Goal: Transaction & Acquisition: Purchase product/service

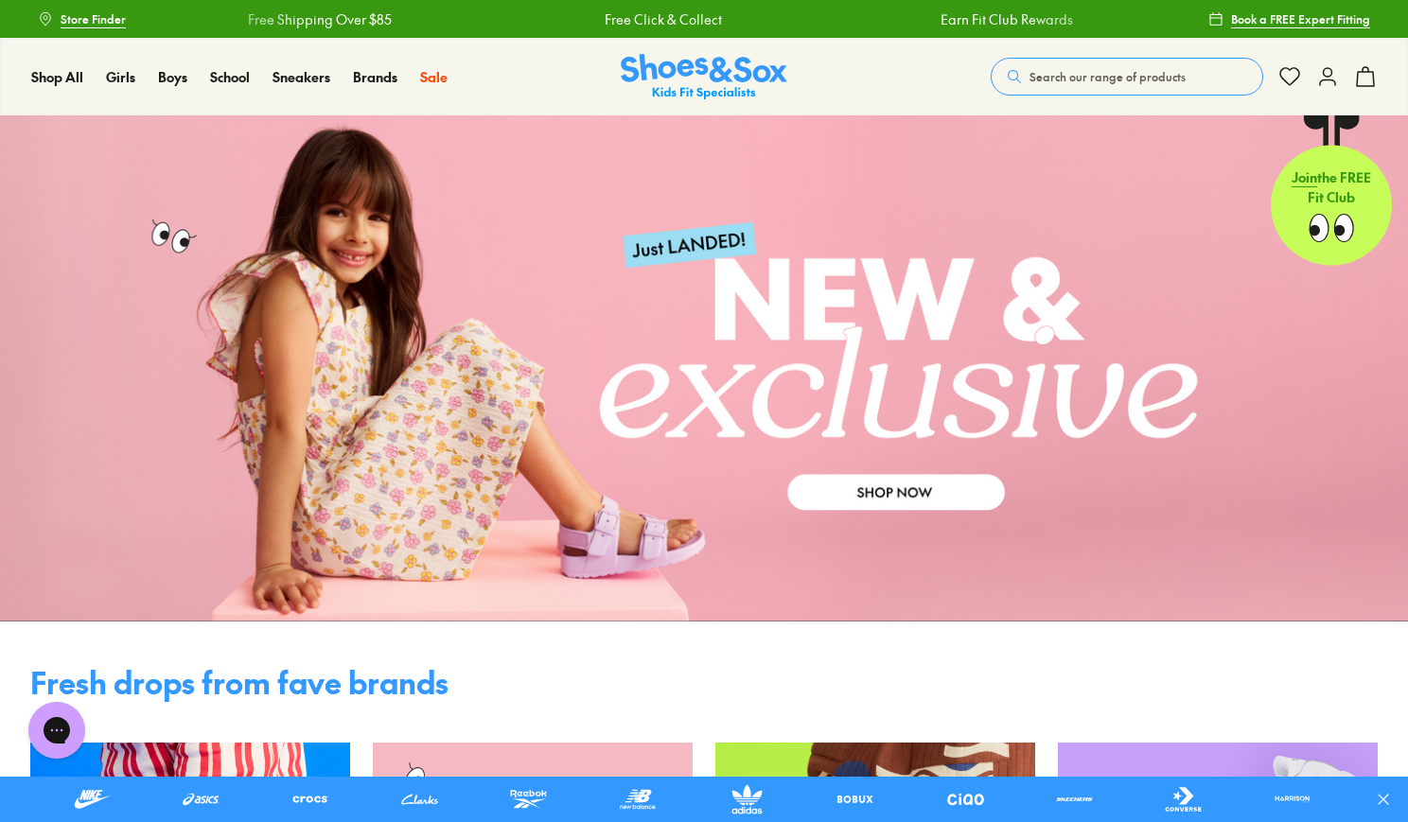
scroll to position [30, 0]
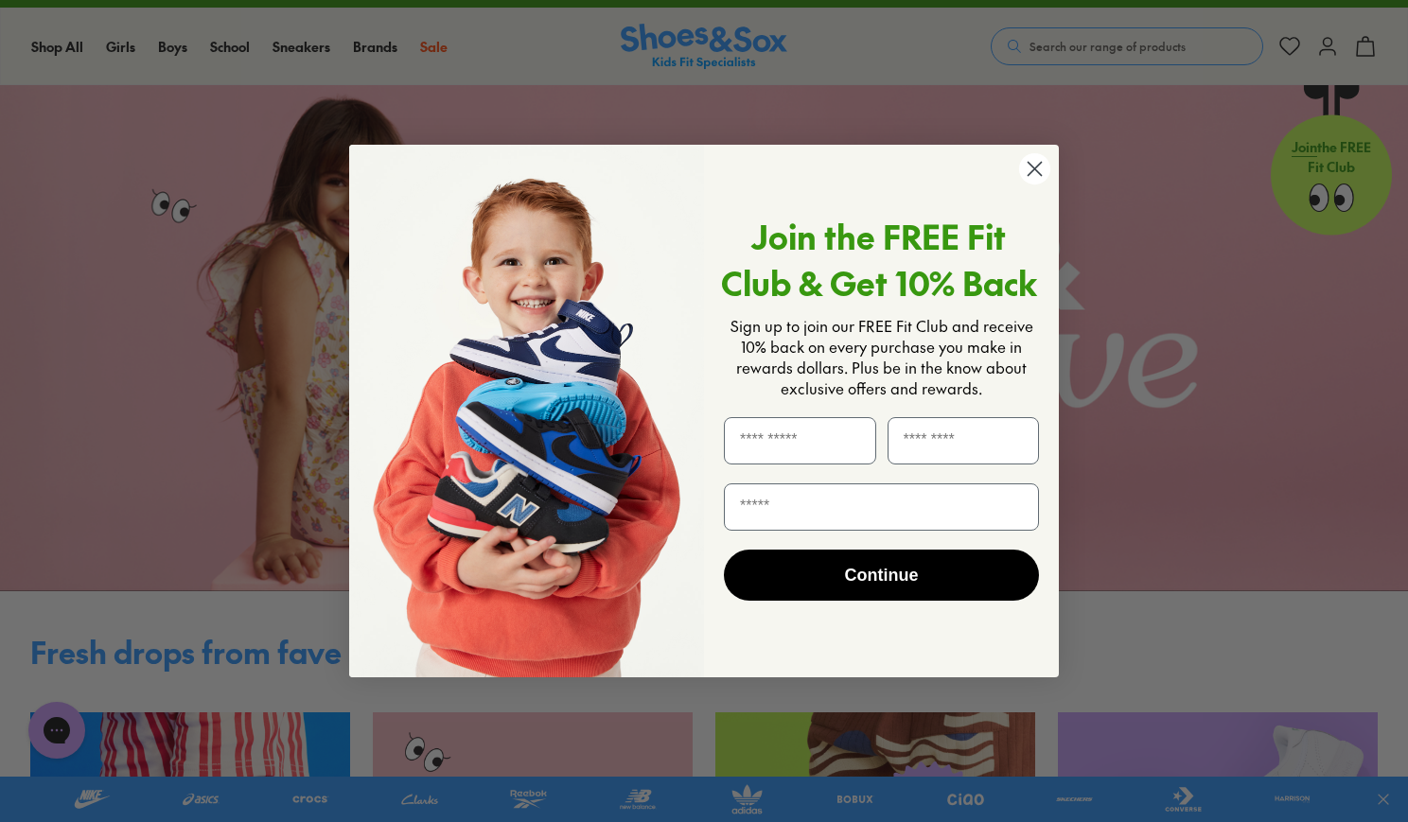
click at [1034, 166] on circle "Close dialog" at bounding box center [1034, 168] width 31 height 31
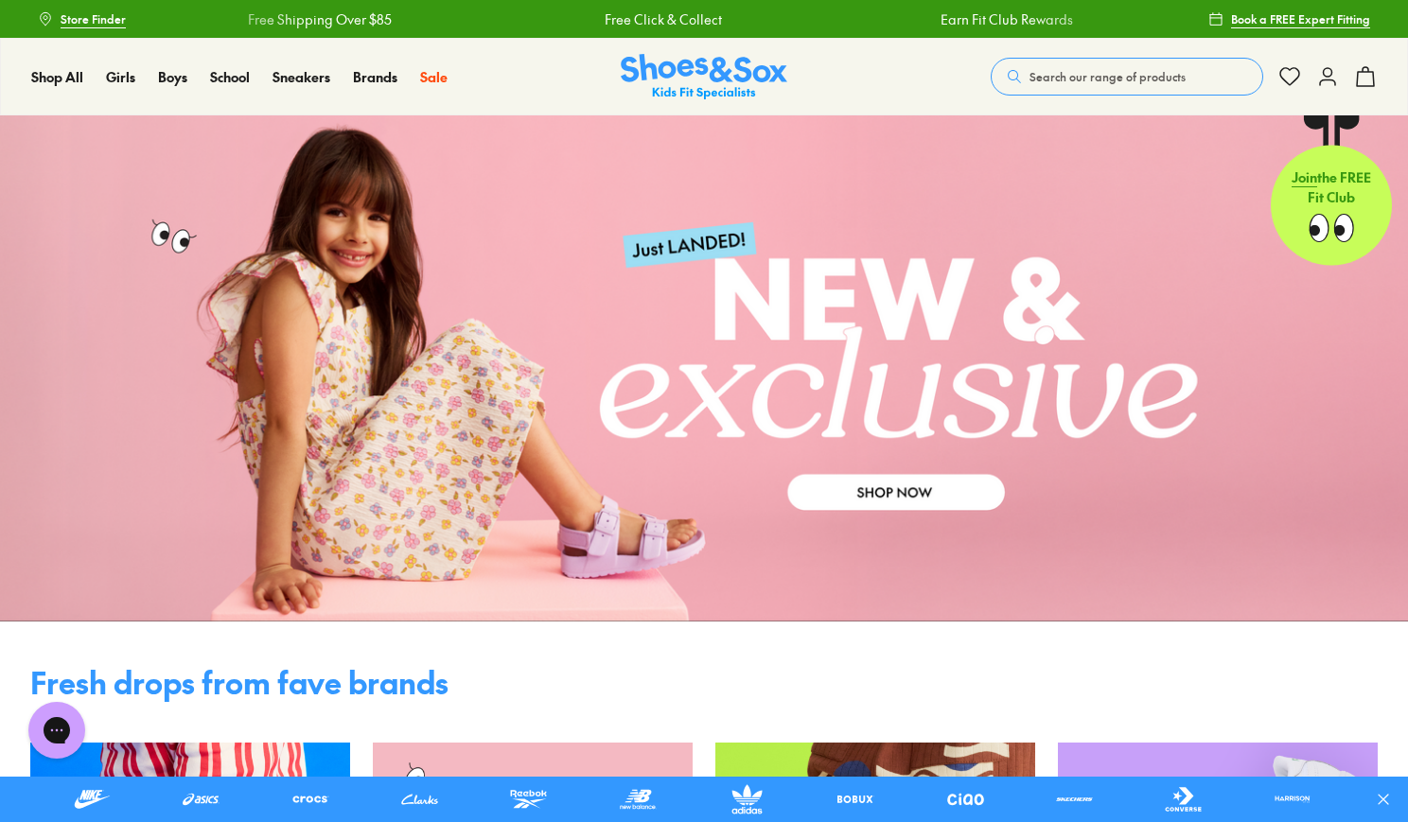
scroll to position [0, 0]
click at [1106, 72] on span "Search our range of products" at bounding box center [1107, 76] width 156 height 17
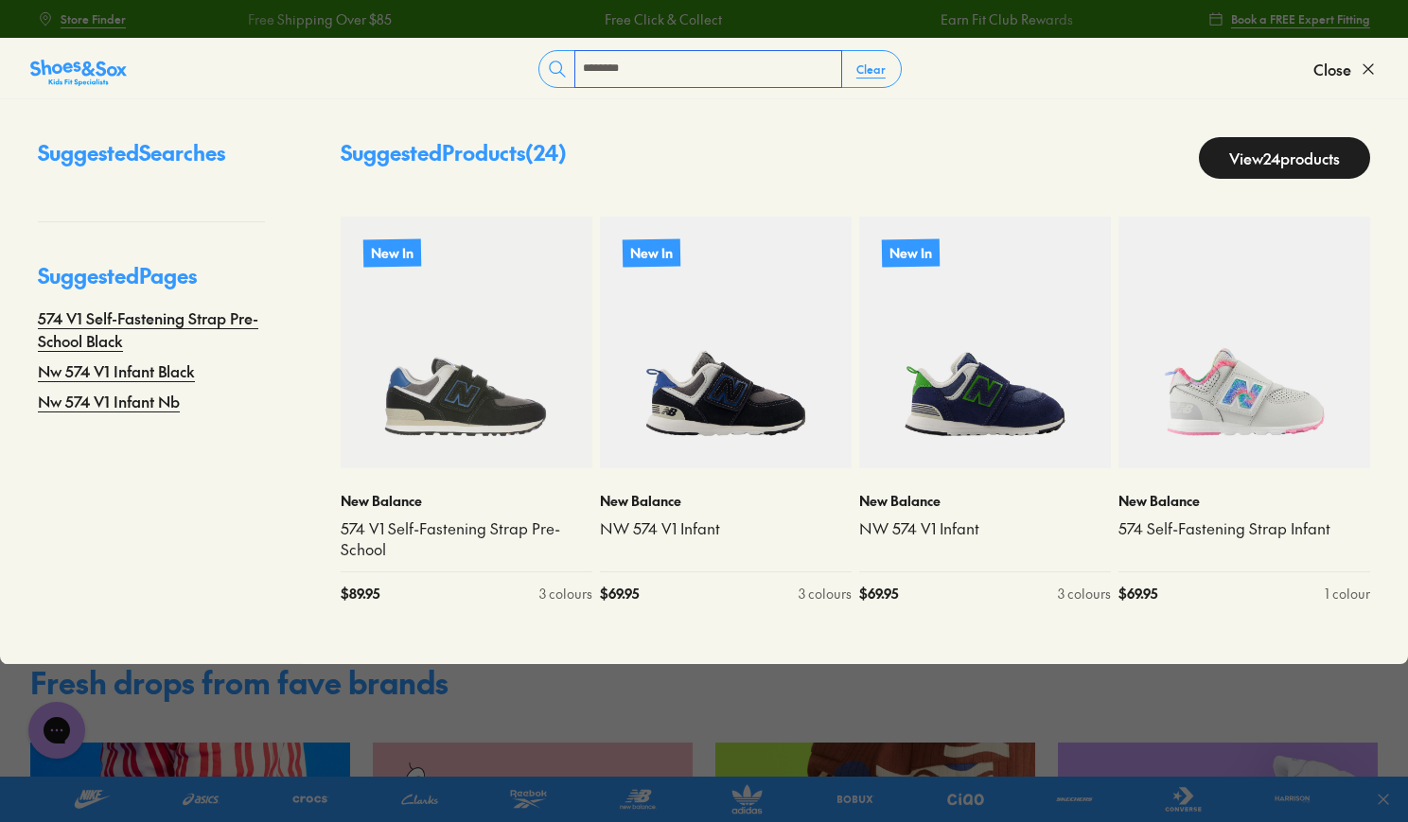
type input "********"
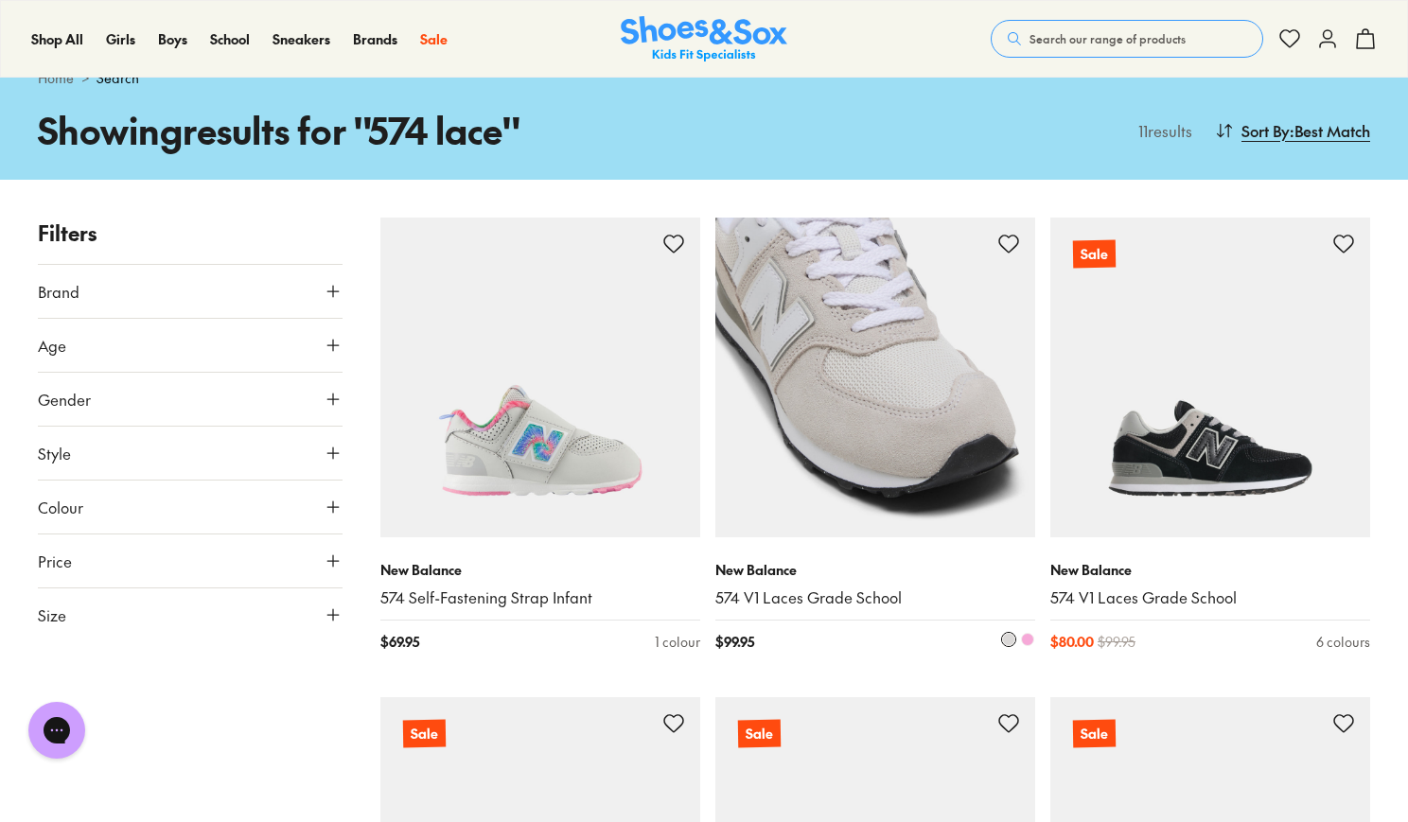
click at [897, 348] on img at bounding box center [875, 378] width 320 height 320
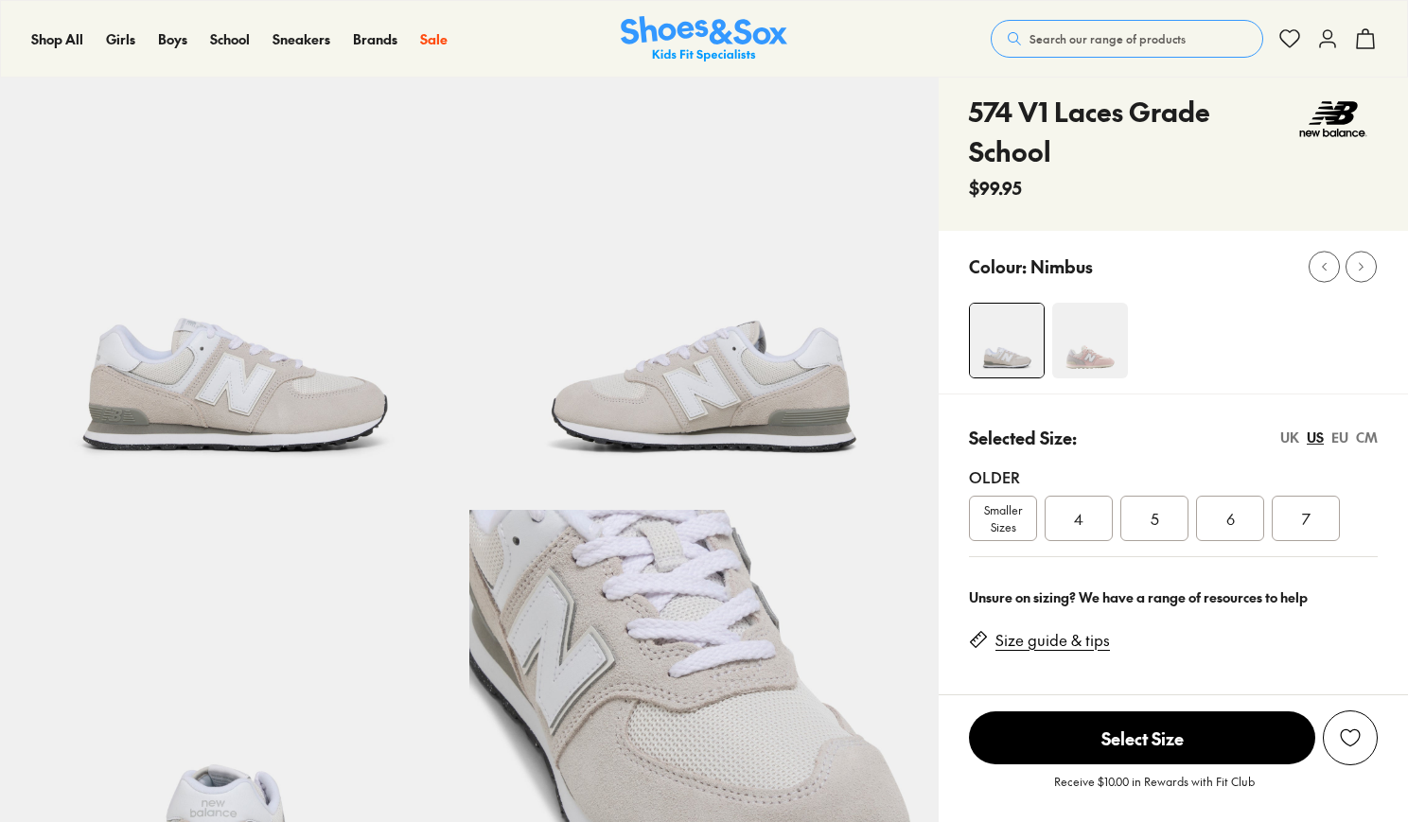
select select "*"
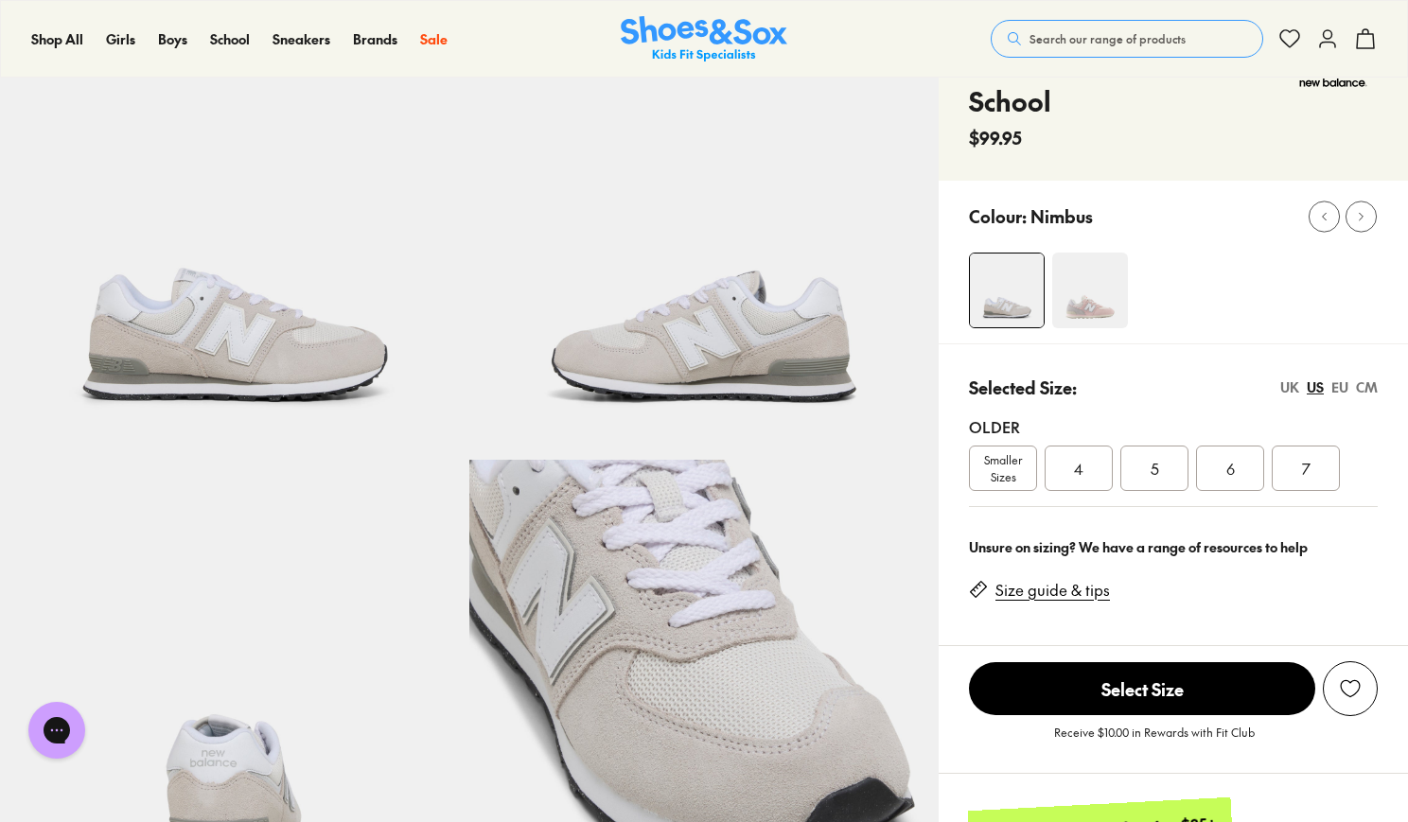
click at [1086, 277] on img at bounding box center [1090, 291] width 76 height 76
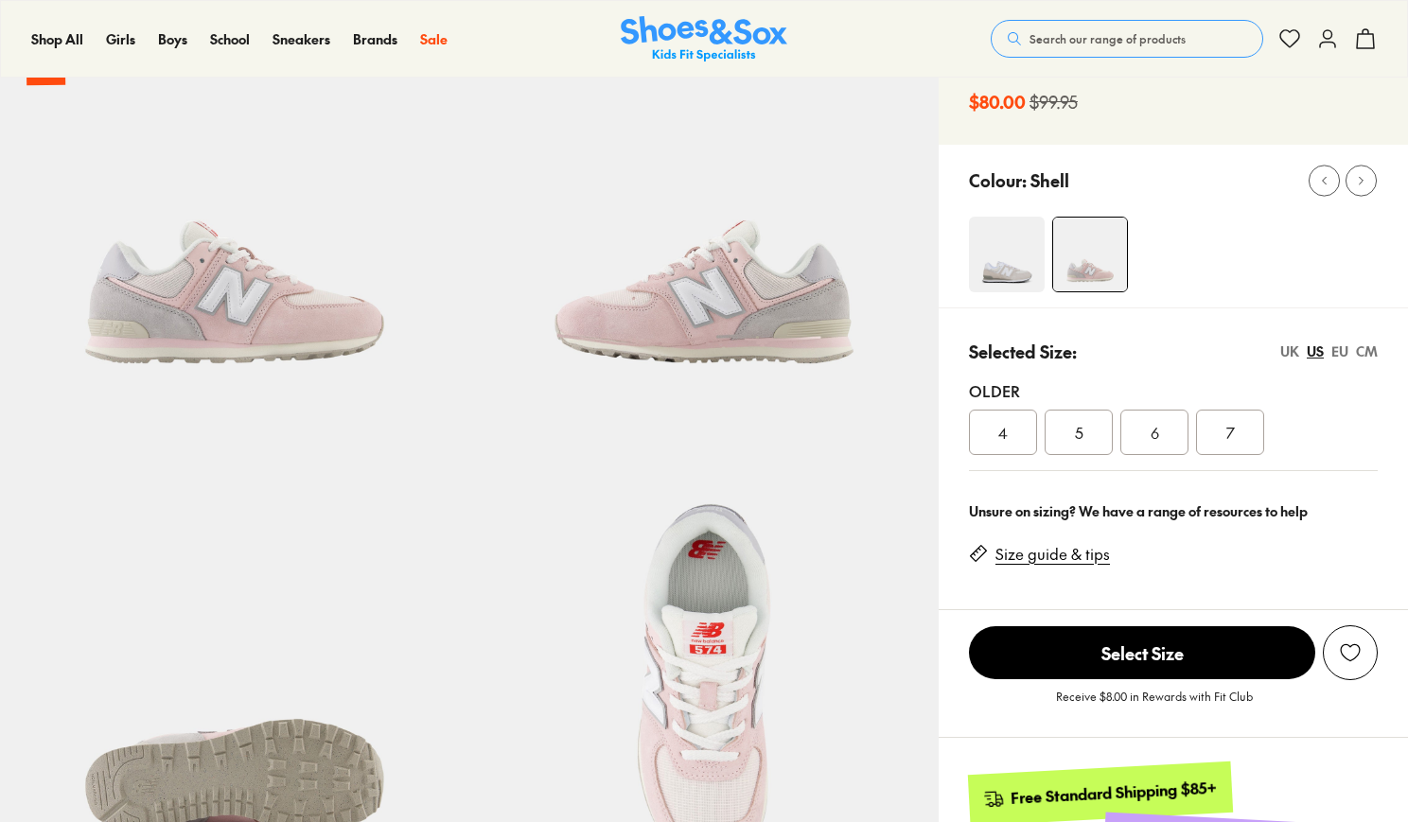
select select "*"
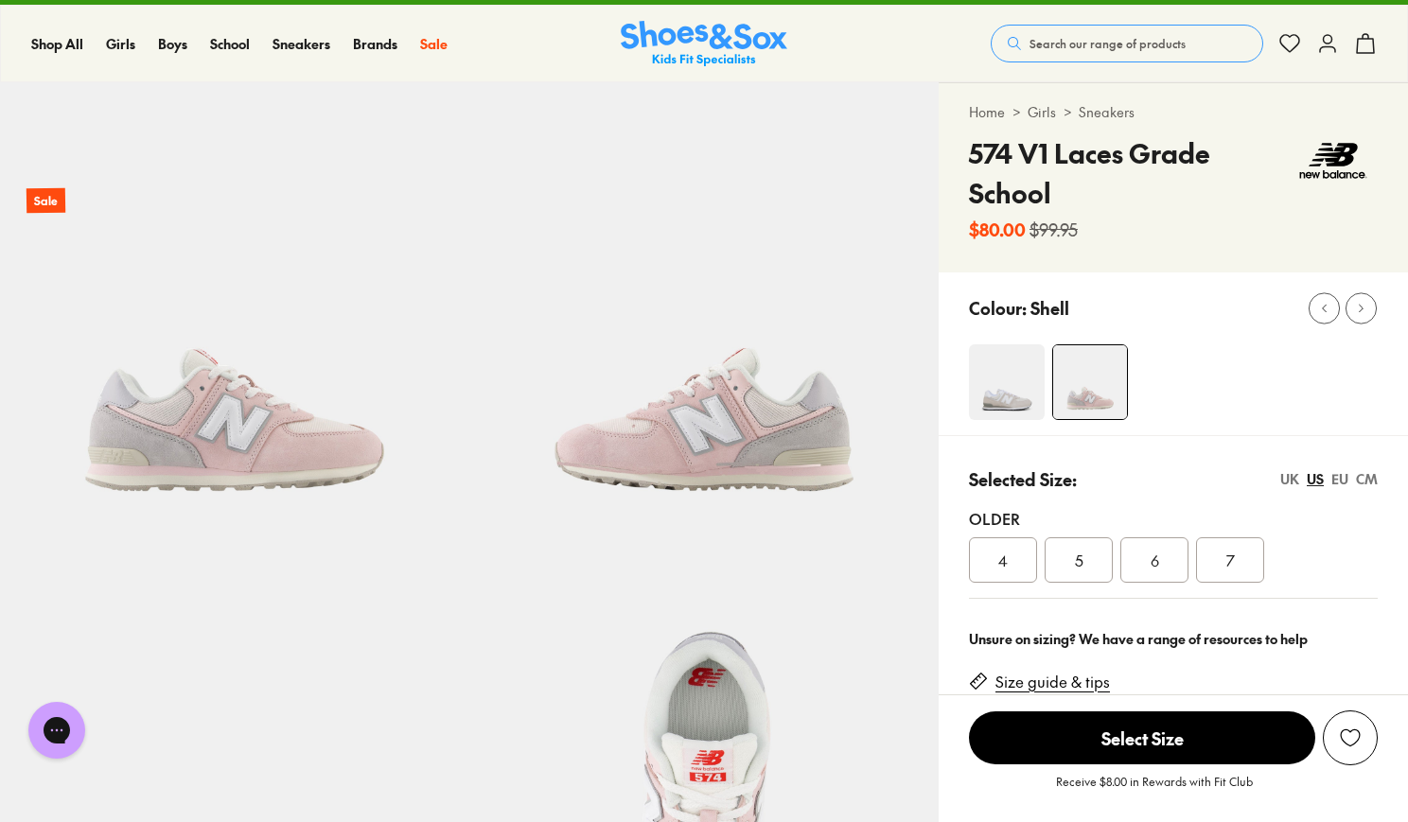
click at [995, 399] on img at bounding box center [1007, 382] width 76 height 76
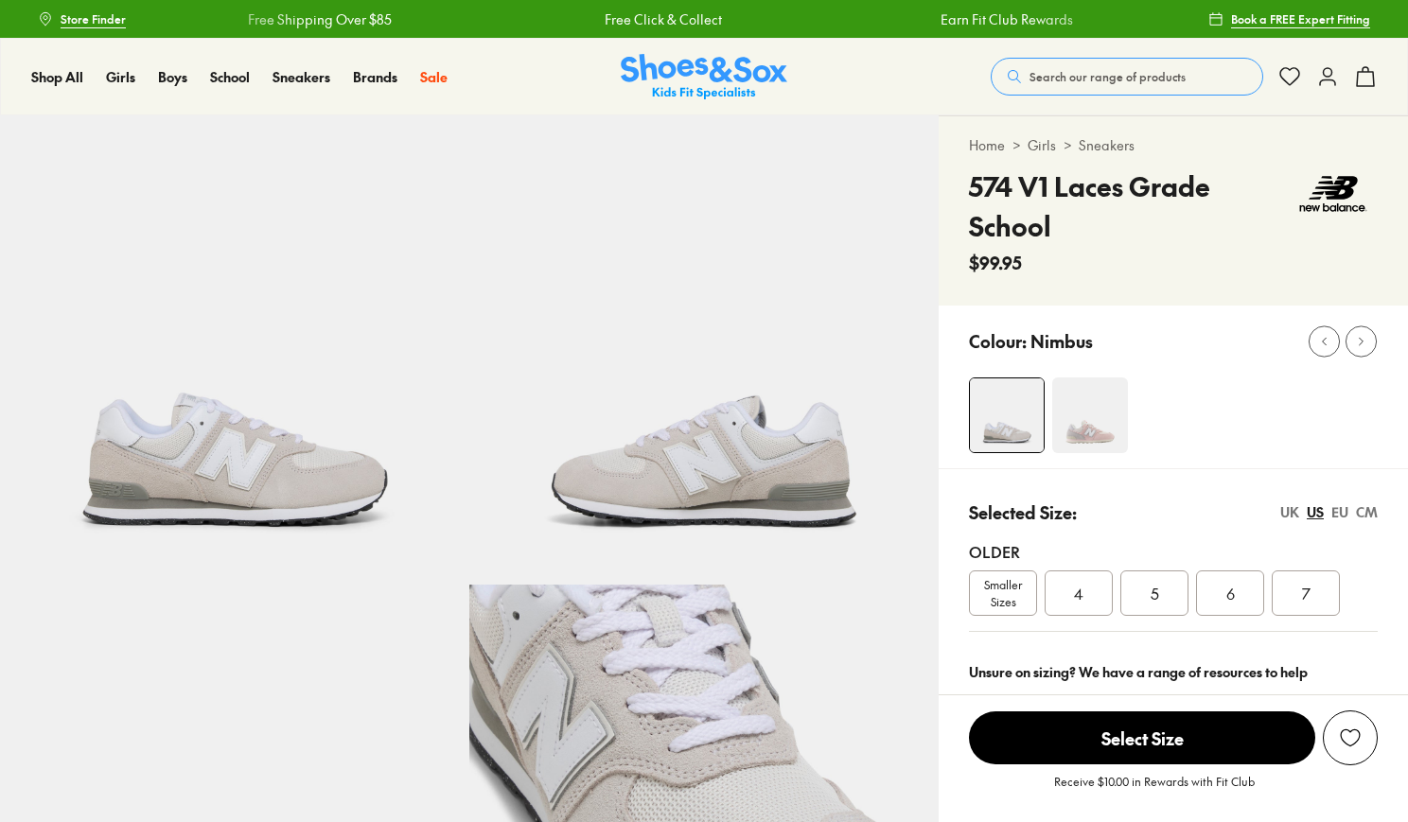
select select "*"
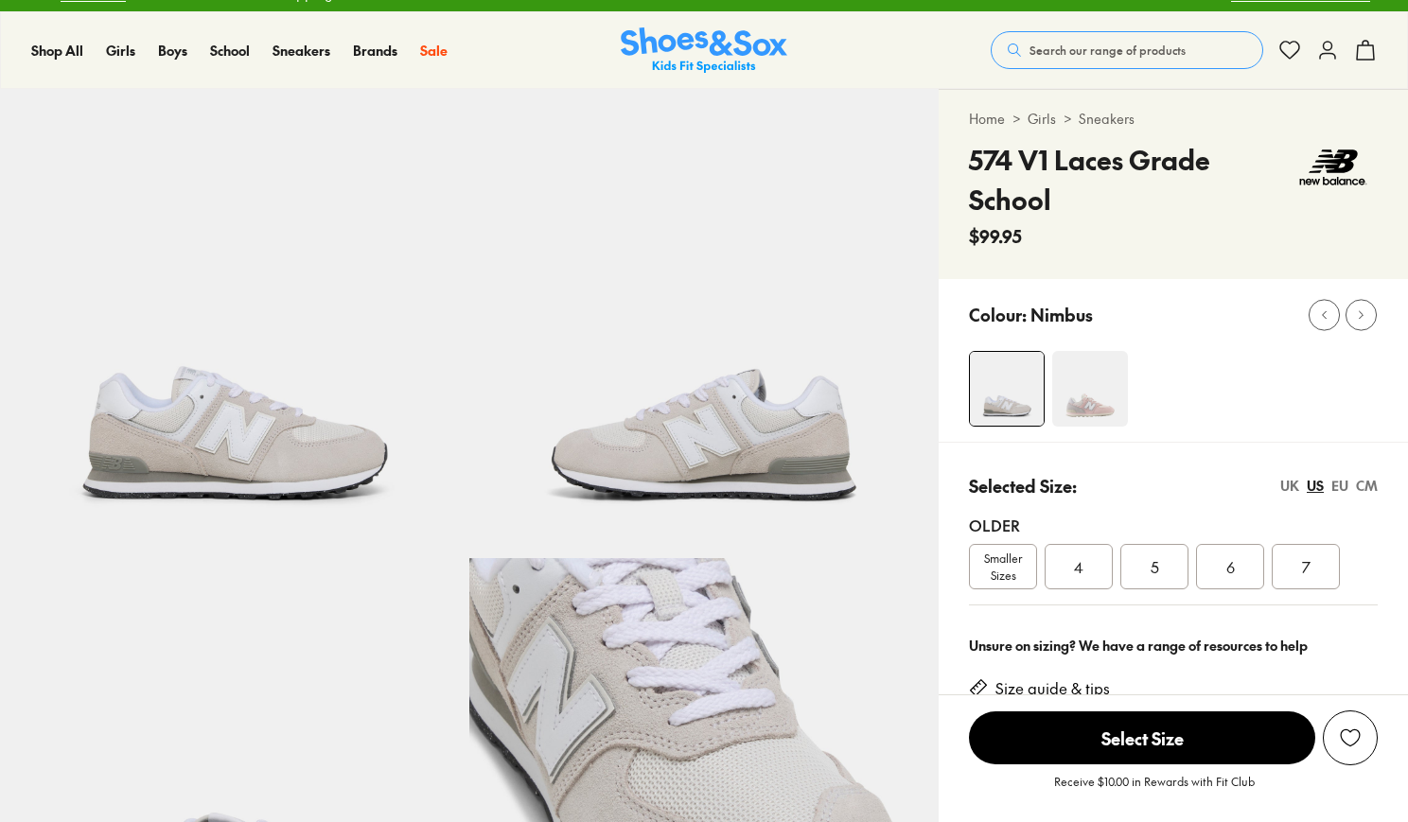
scroll to position [23, 0]
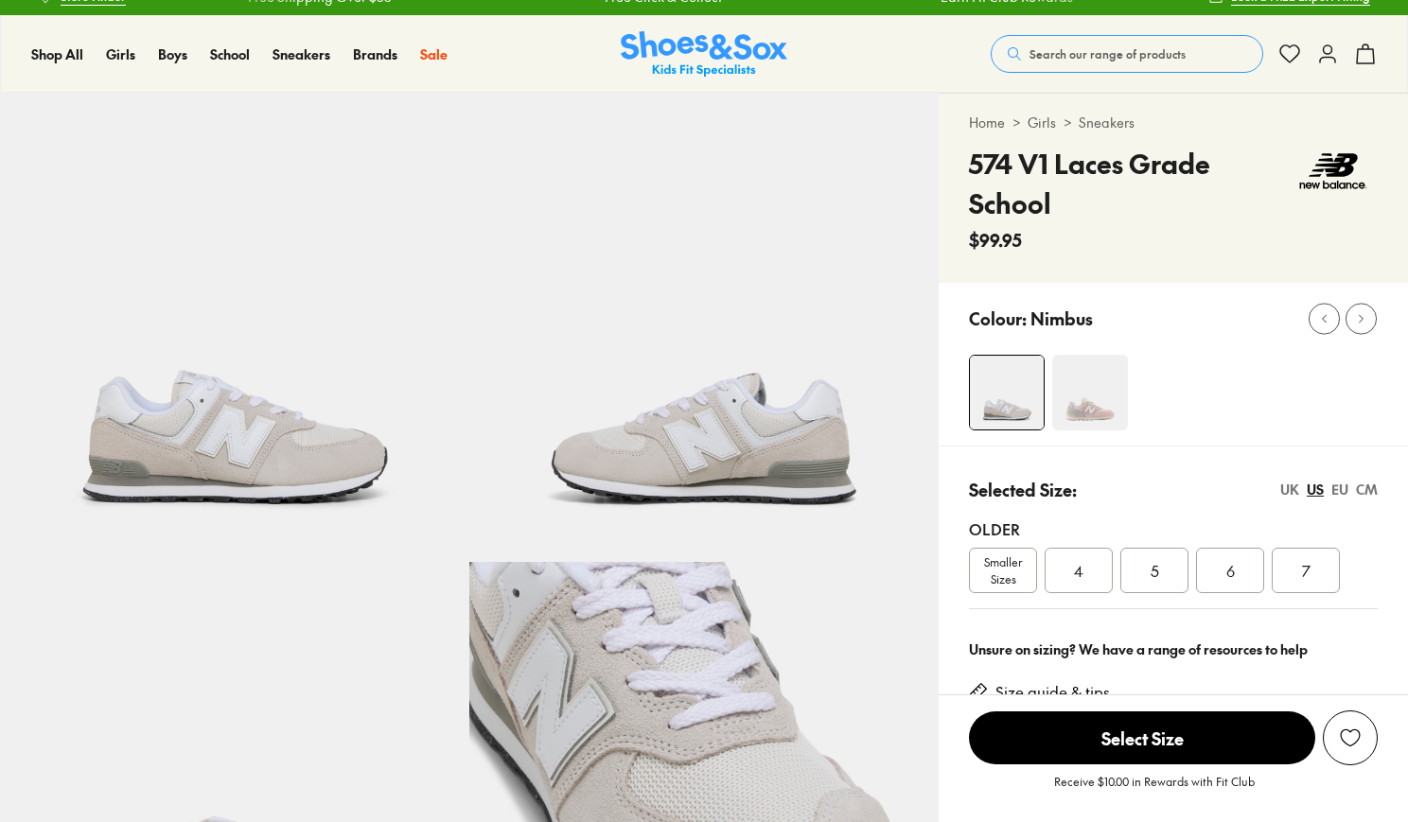
click at [1076, 392] on img at bounding box center [1090, 393] width 76 height 76
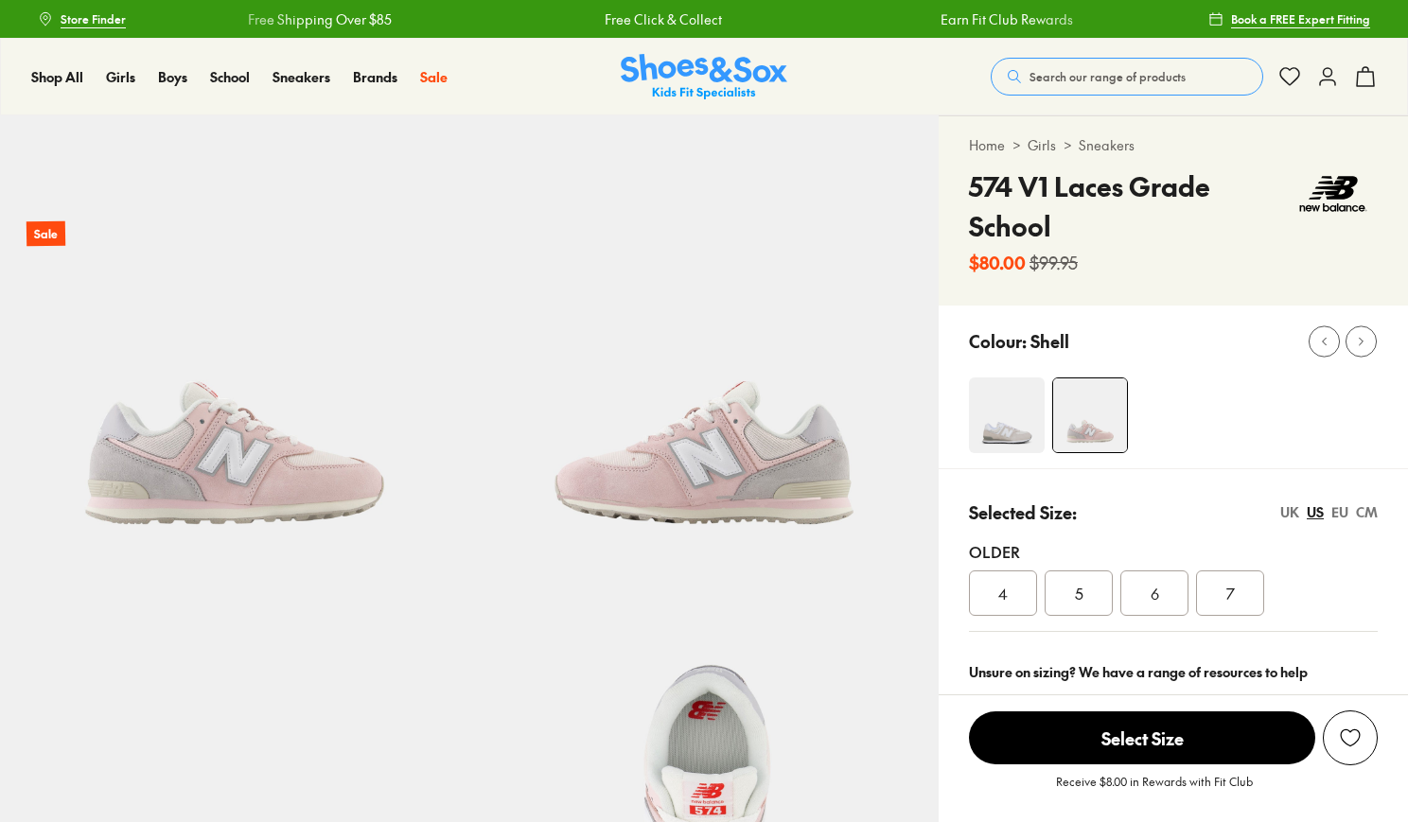
click at [1002, 408] on img at bounding box center [1007, 415] width 76 height 76
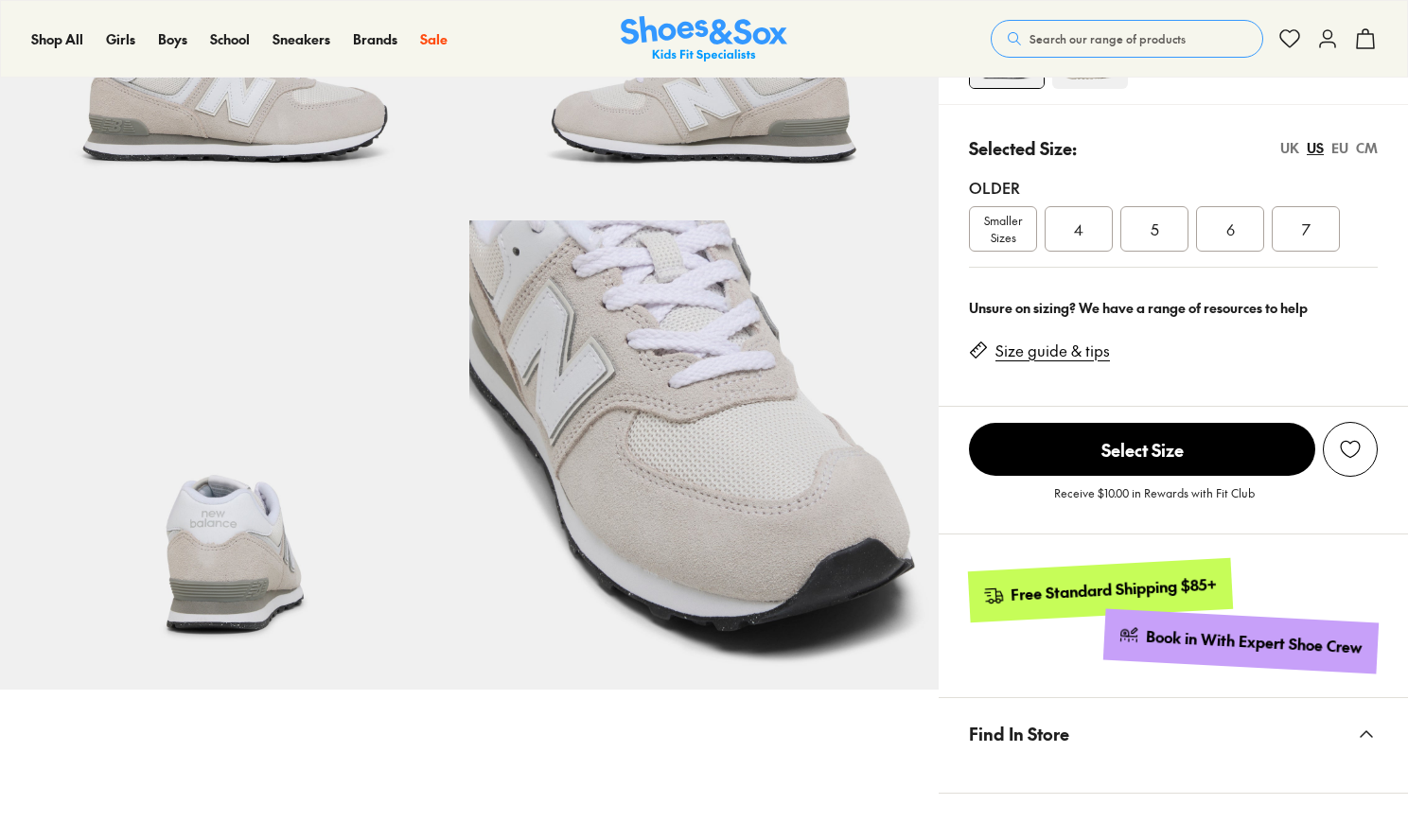
select select "*"
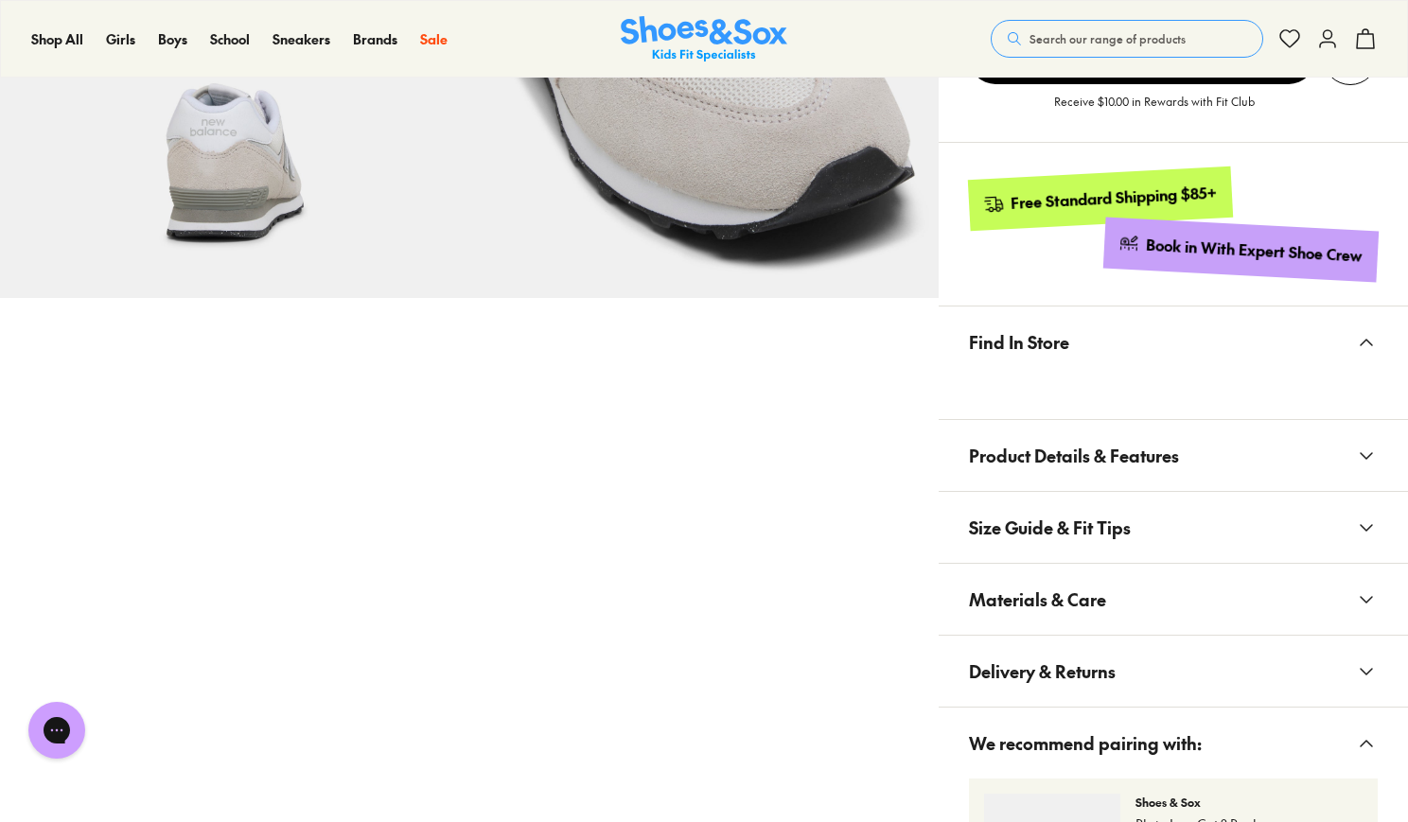
scroll to position [757, 0]
click at [1356, 341] on icon at bounding box center [1366, 341] width 23 height 23
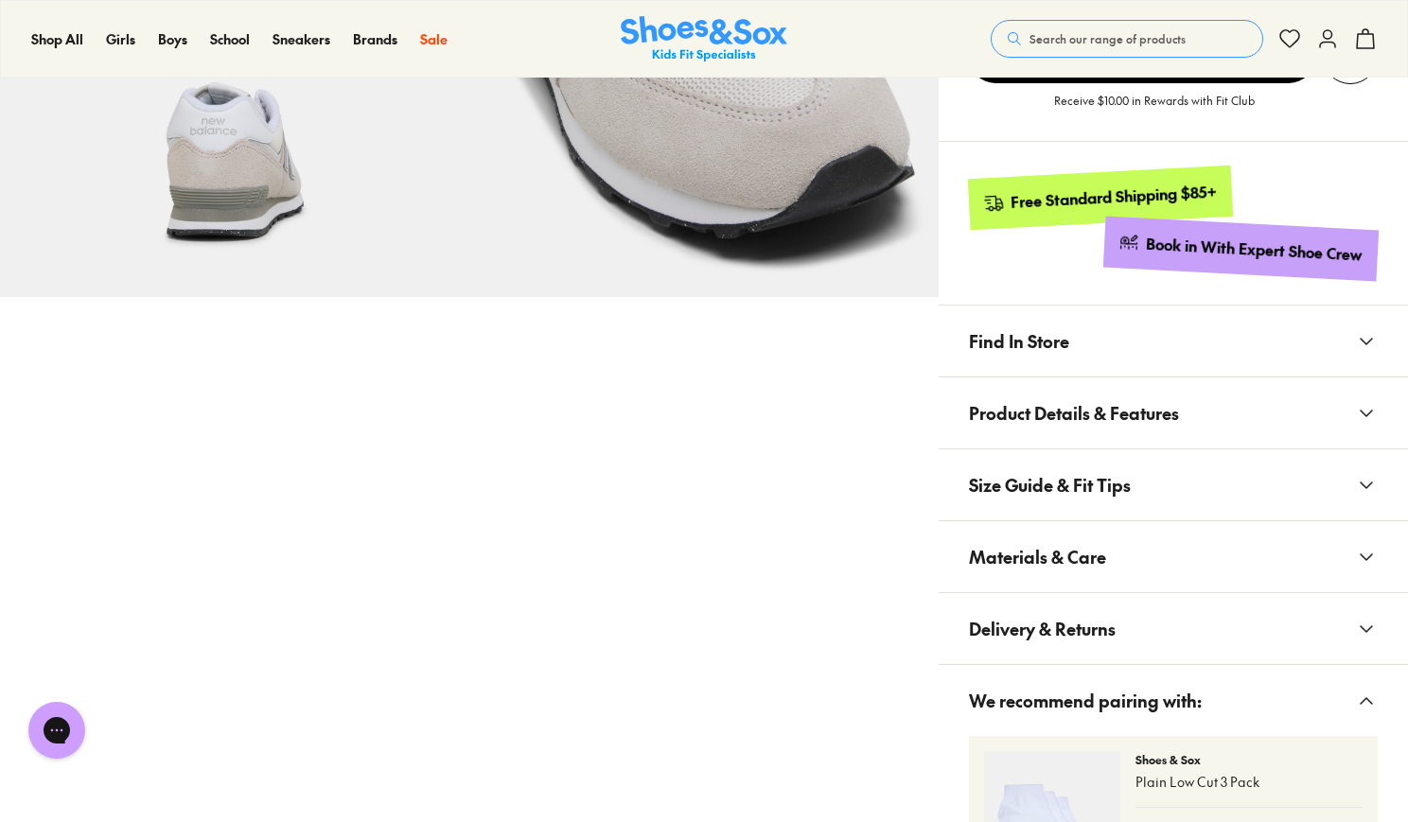
click at [1300, 320] on button "Find In Store" at bounding box center [1172, 341] width 469 height 71
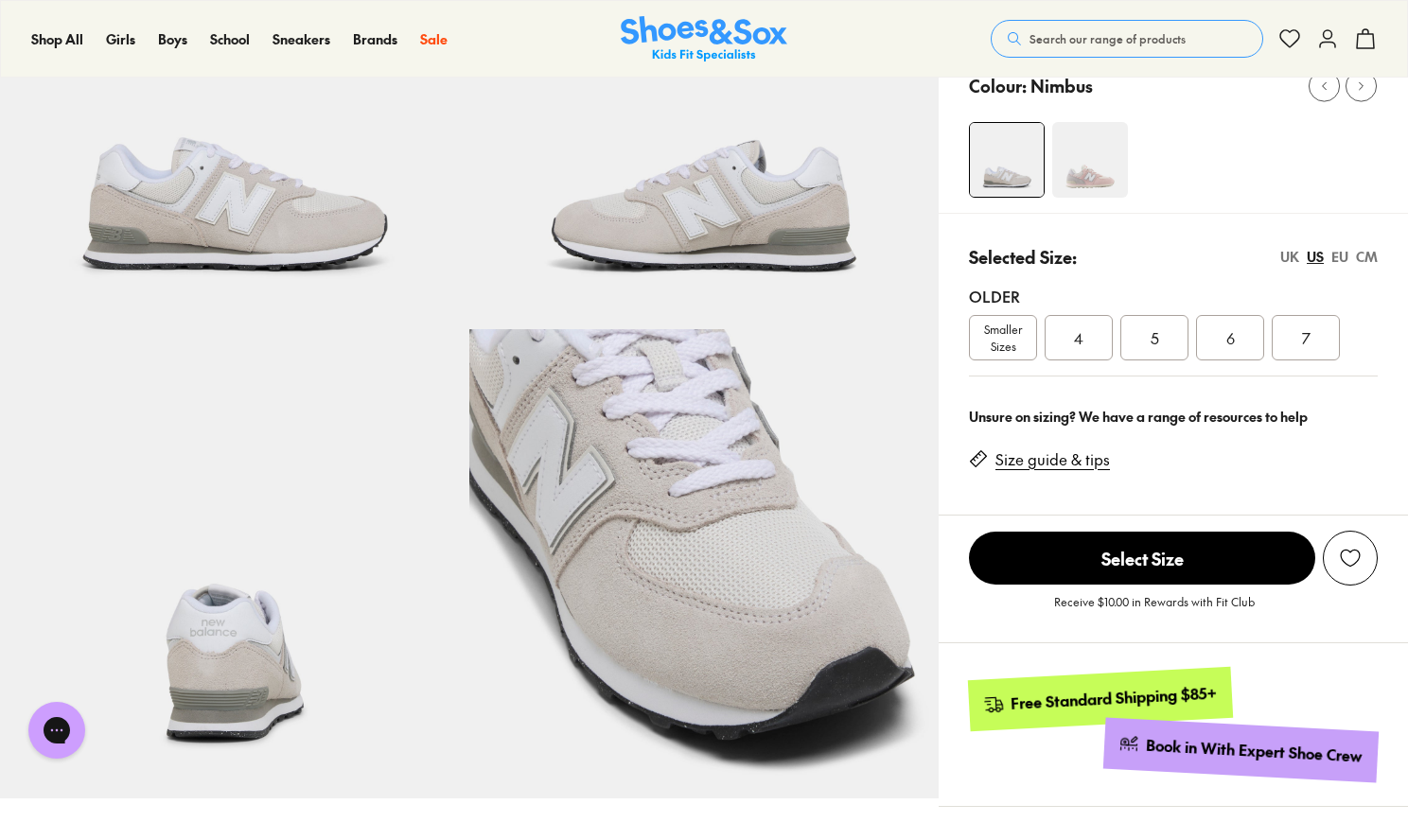
scroll to position [254, 0]
click at [1054, 334] on div "4" at bounding box center [1078, 338] width 68 height 45
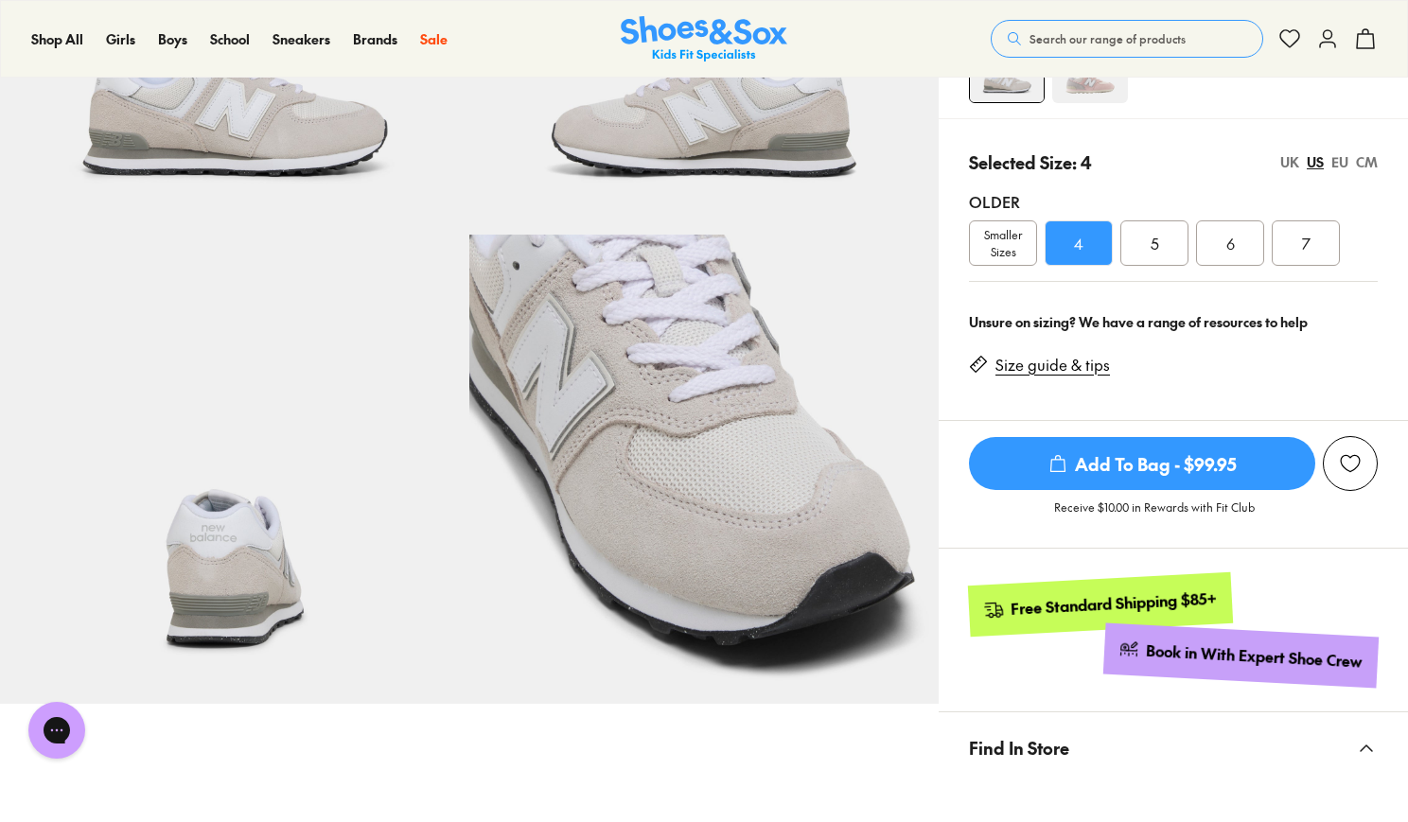
scroll to position [325, 0]
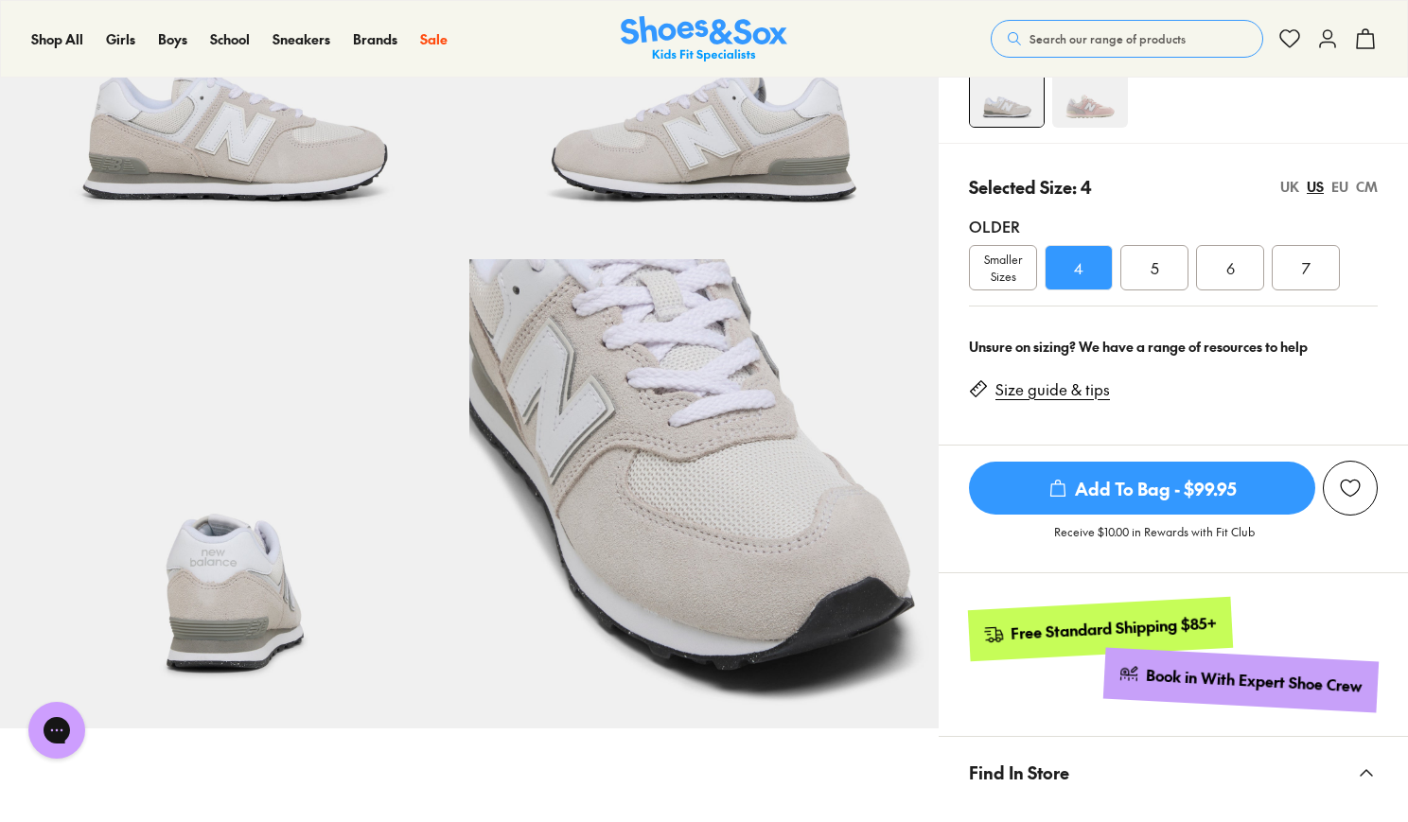
click at [1156, 259] on span "5" at bounding box center [1154, 267] width 9 height 23
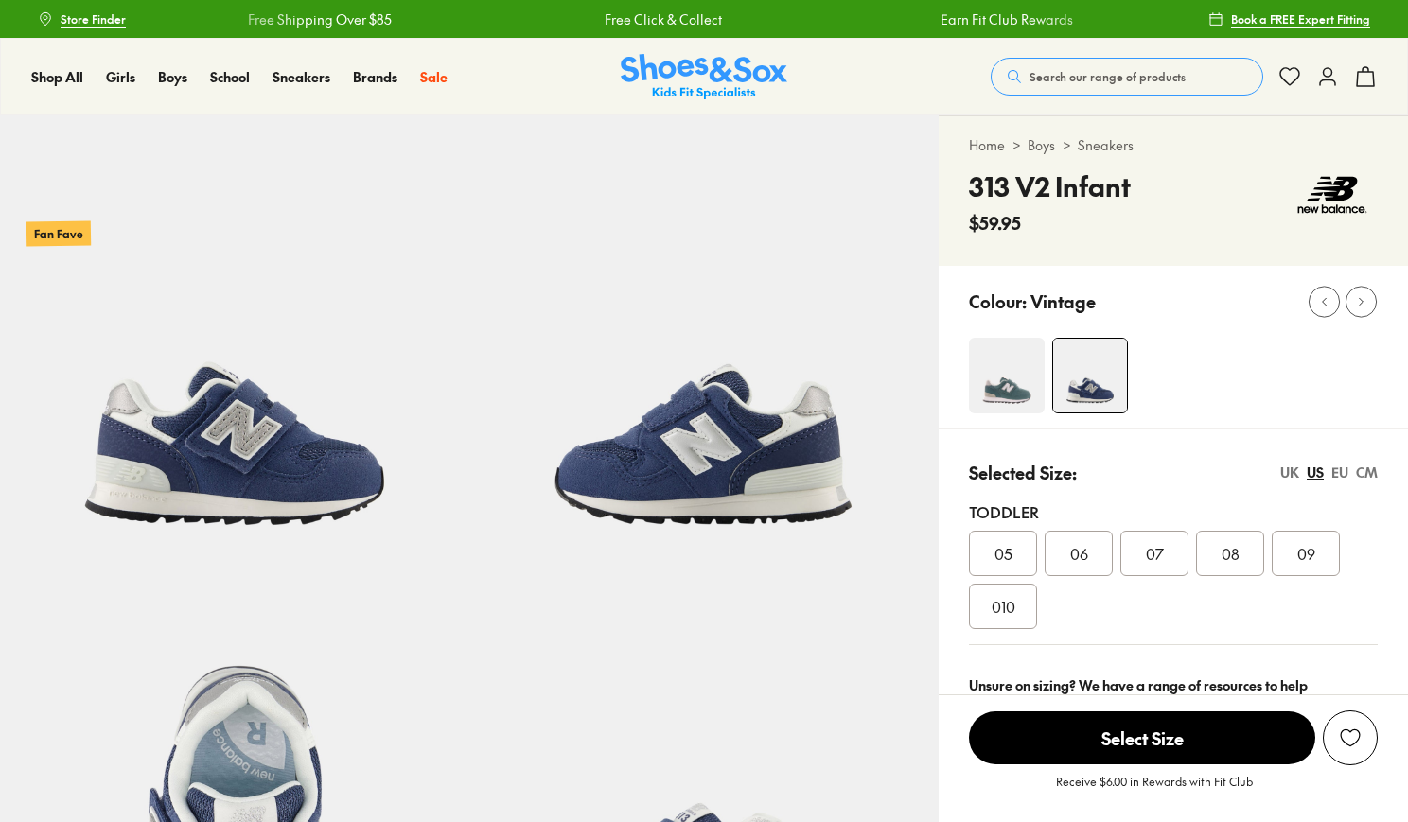
select select "*"
